Goal: Navigation & Orientation: Find specific page/section

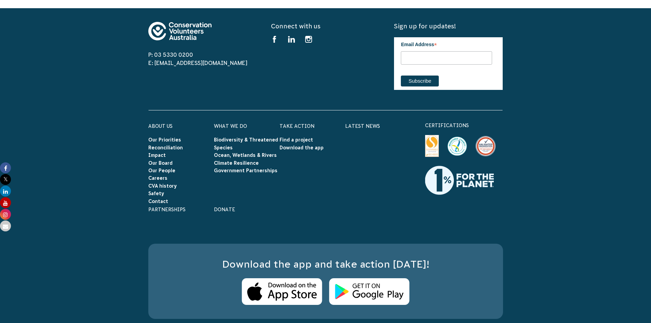
scroll to position [2132, 0]
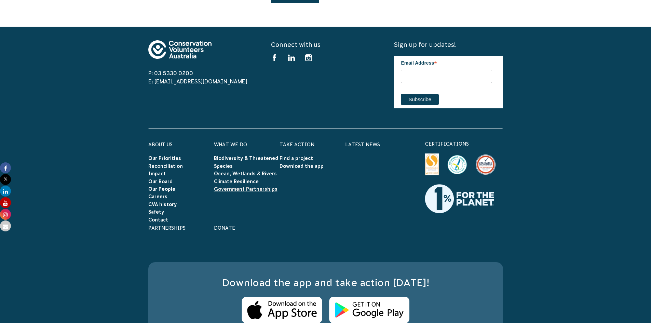
click at [224, 186] on link "Government Partnerships" at bounding box center [246, 188] width 64 height 5
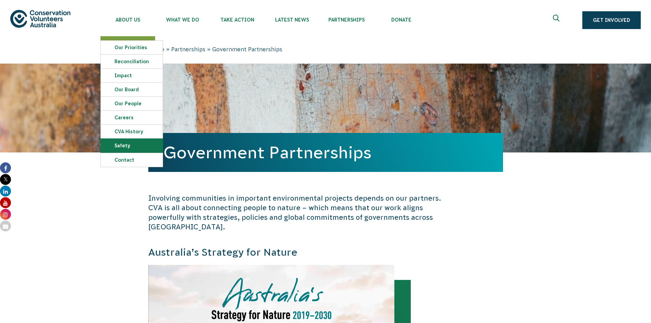
click at [131, 145] on link "Safety" at bounding box center [132, 146] width 62 height 14
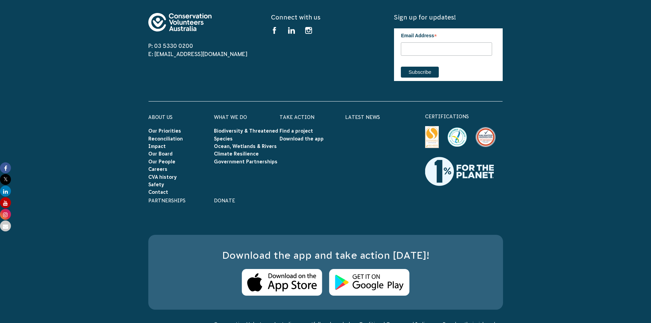
scroll to position [1019, 0]
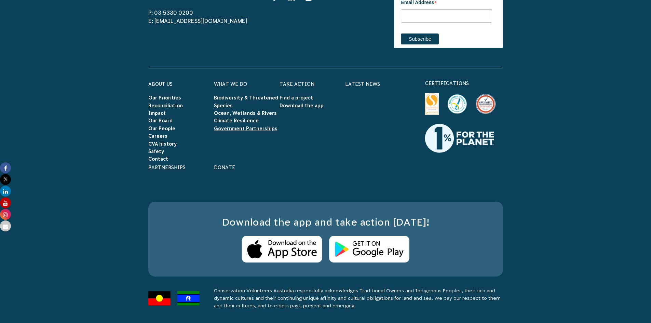
click at [242, 131] on link "Government Partnerships" at bounding box center [246, 128] width 64 height 5
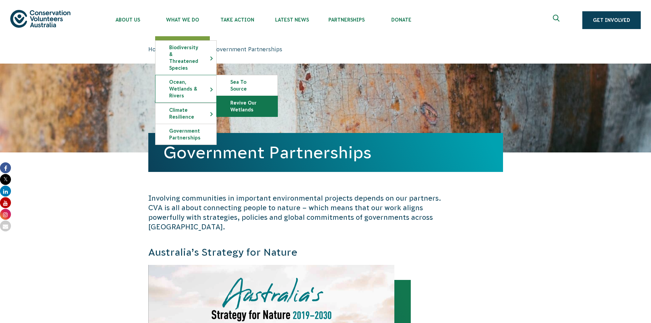
click at [231, 96] on link "Revive Our Wetlands" at bounding box center [247, 106] width 61 height 21
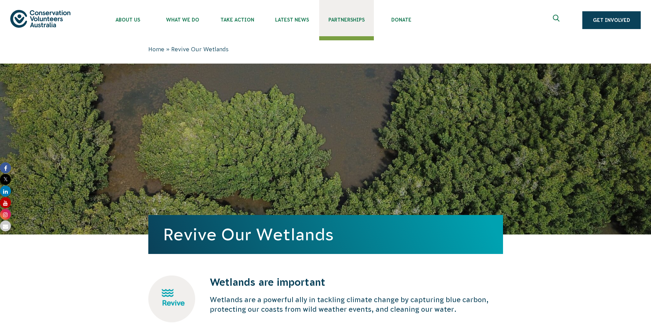
click at [351, 19] on span "Partnerships" at bounding box center [346, 19] width 55 height 5
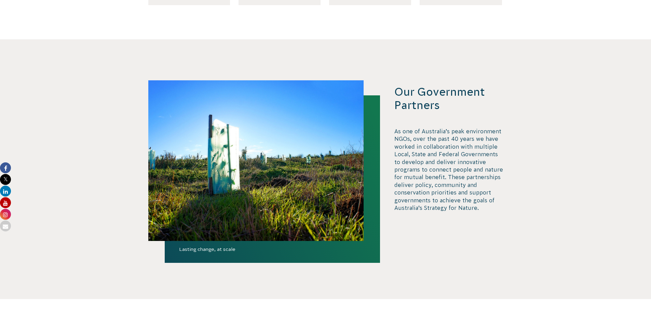
scroll to position [1400, 0]
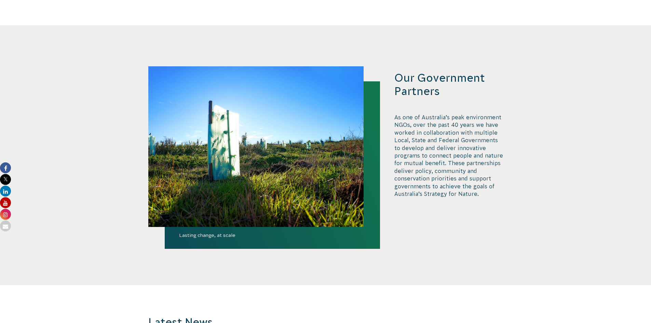
drag, startPoint x: 654, startPoint y: 15, endPoint x: 654, endPoint y: 187, distance: 171.3
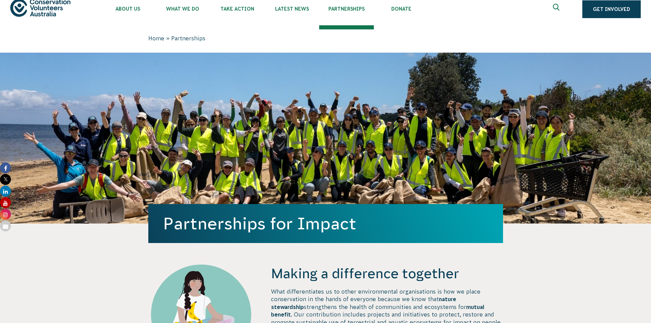
scroll to position [0, 0]
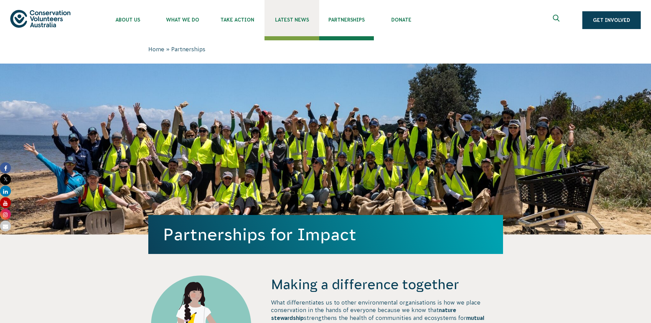
click at [297, 19] on span "Latest News" at bounding box center [292, 19] width 55 height 5
